Goal: Transaction & Acquisition: Purchase product/service

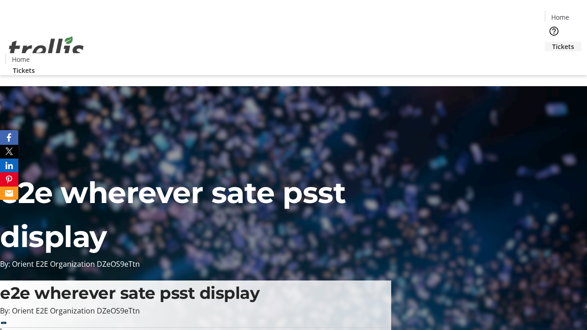
click at [552, 42] on span "Tickets" at bounding box center [563, 47] width 22 height 10
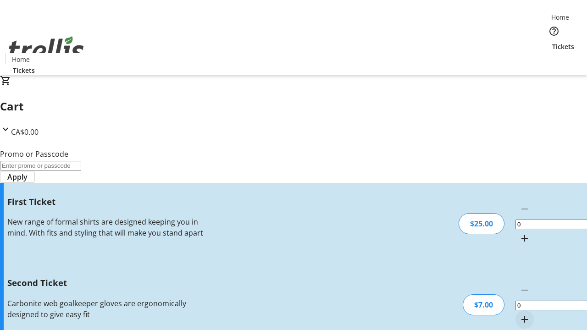
click at [519, 233] on mat-icon "Increment by one" at bounding box center [524, 238] width 11 height 11
type input "1"
click at [519, 314] on mat-icon "Increment by one" at bounding box center [524, 319] width 11 height 11
type input "2"
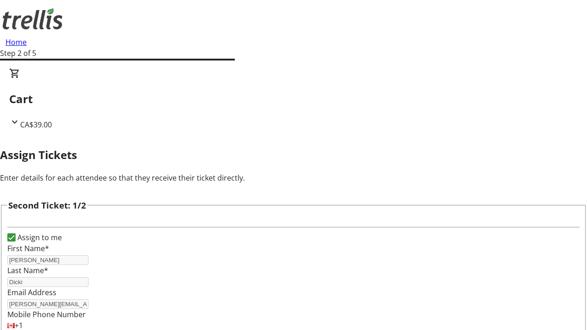
type input "[PERSON_NAME]"
type input "Dicki"
type input "[PERSON_NAME][EMAIL_ADDRESS][DOMAIN_NAME]"
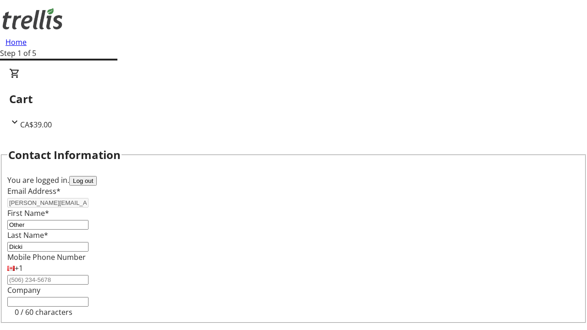
type input "Other"
type input "Name"
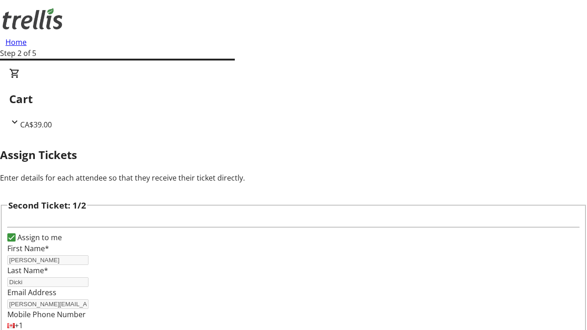
type input "New"
type input "Name"
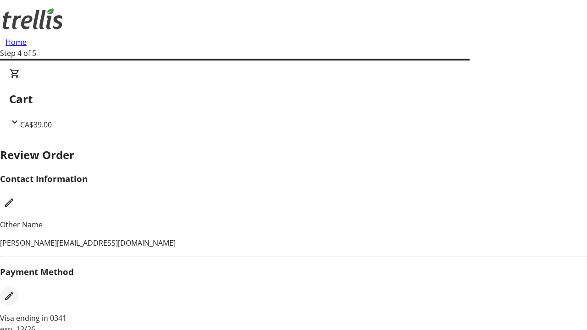
click at [15, 291] on mat-icon "Edit Payment Method" at bounding box center [9, 296] width 11 height 11
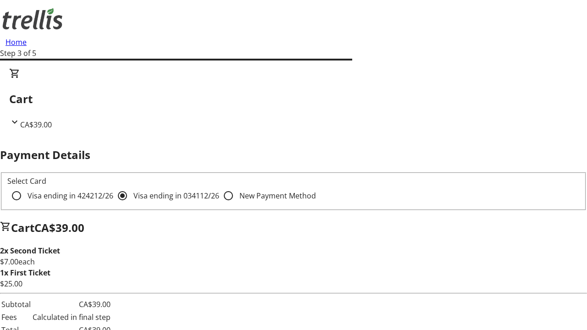
click at [26, 187] on input "Visa ending in 4242 12/26" at bounding box center [16, 196] width 18 height 18
radio input "true"
